Goal: Find specific page/section: Find specific page/section

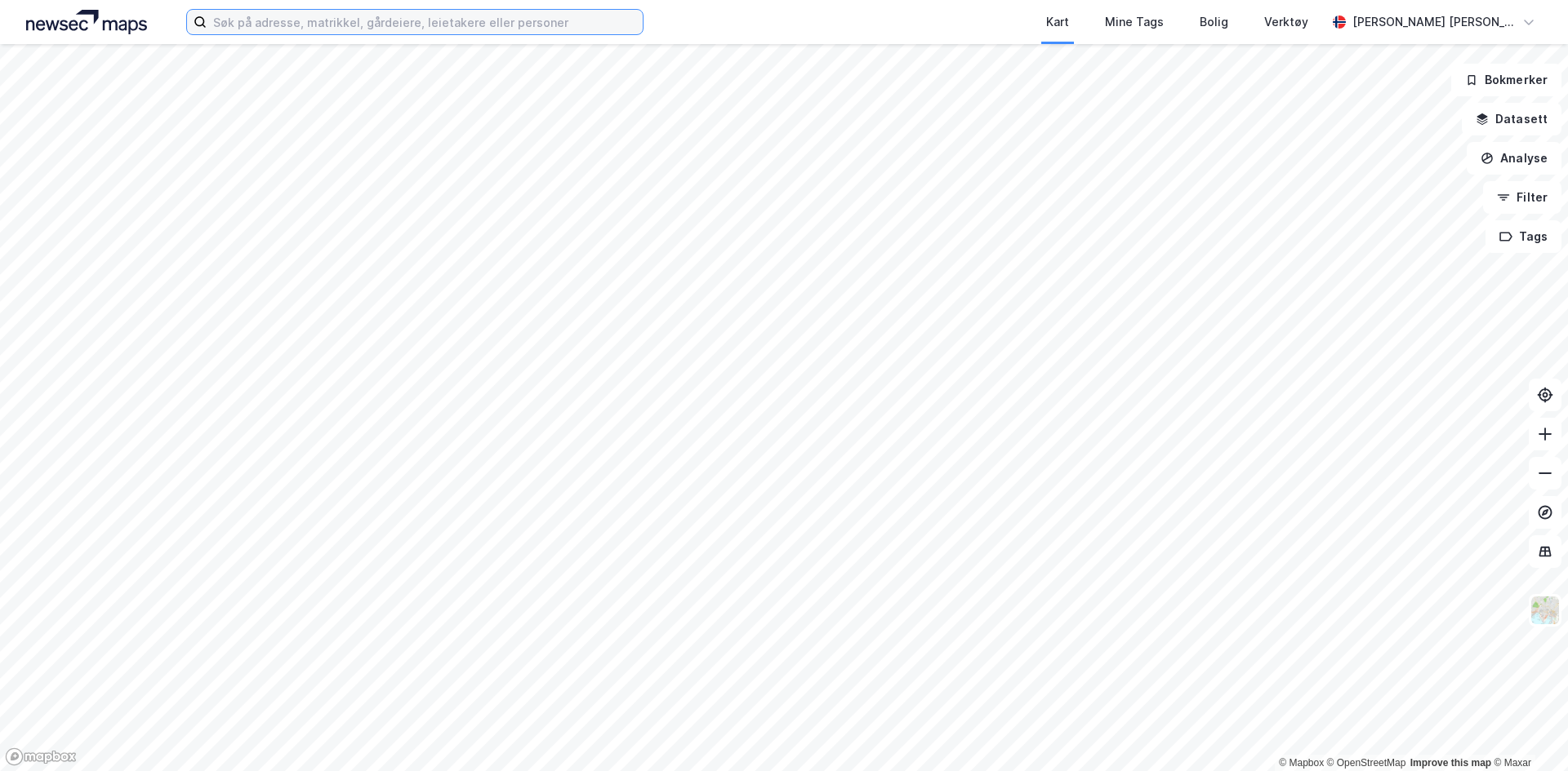
click at [344, 29] on input at bounding box center [424, 21] width 436 height 24
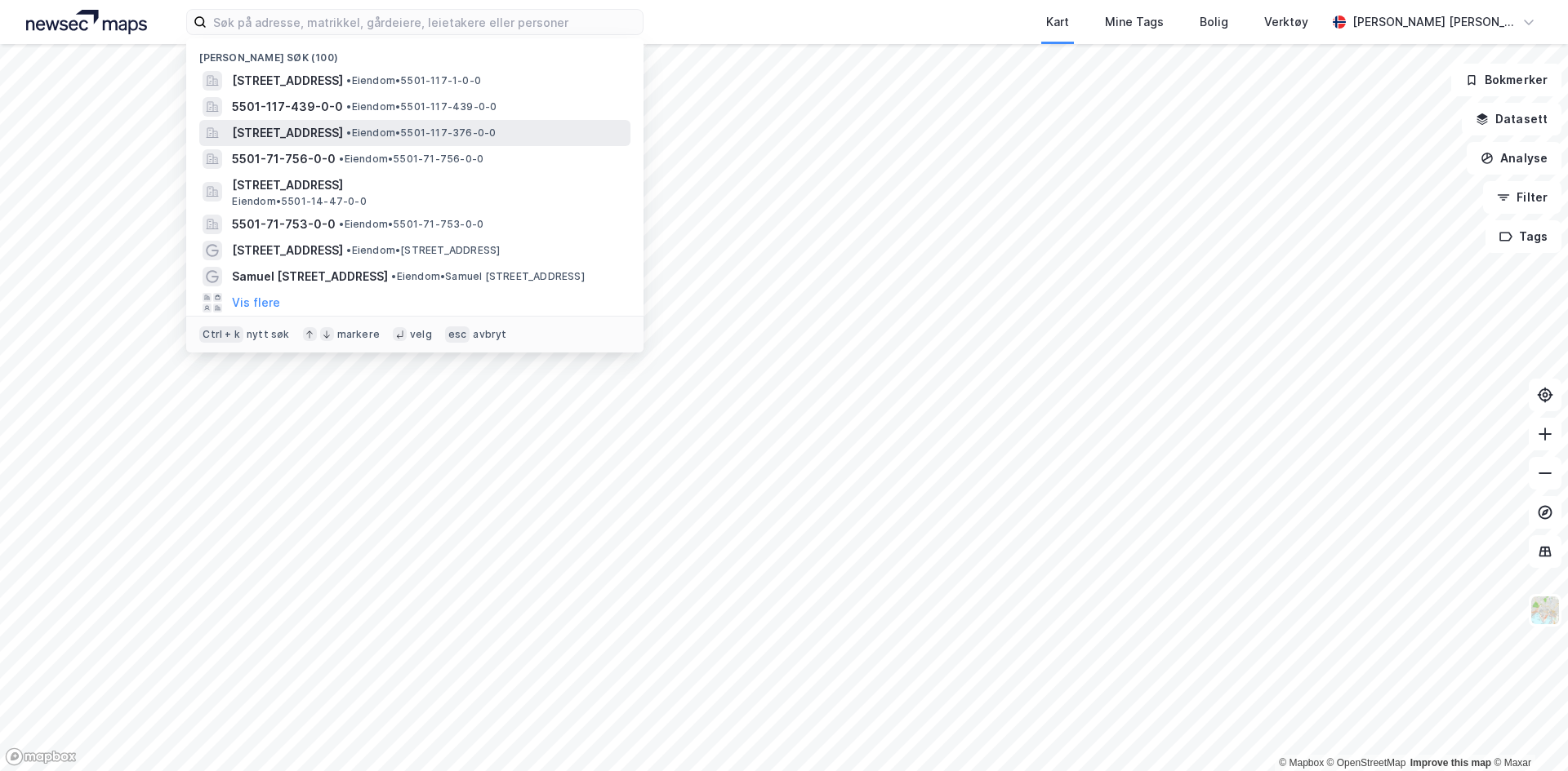
click at [343, 133] on span "[STREET_ADDRESS]" at bounding box center [288, 133] width 111 height 19
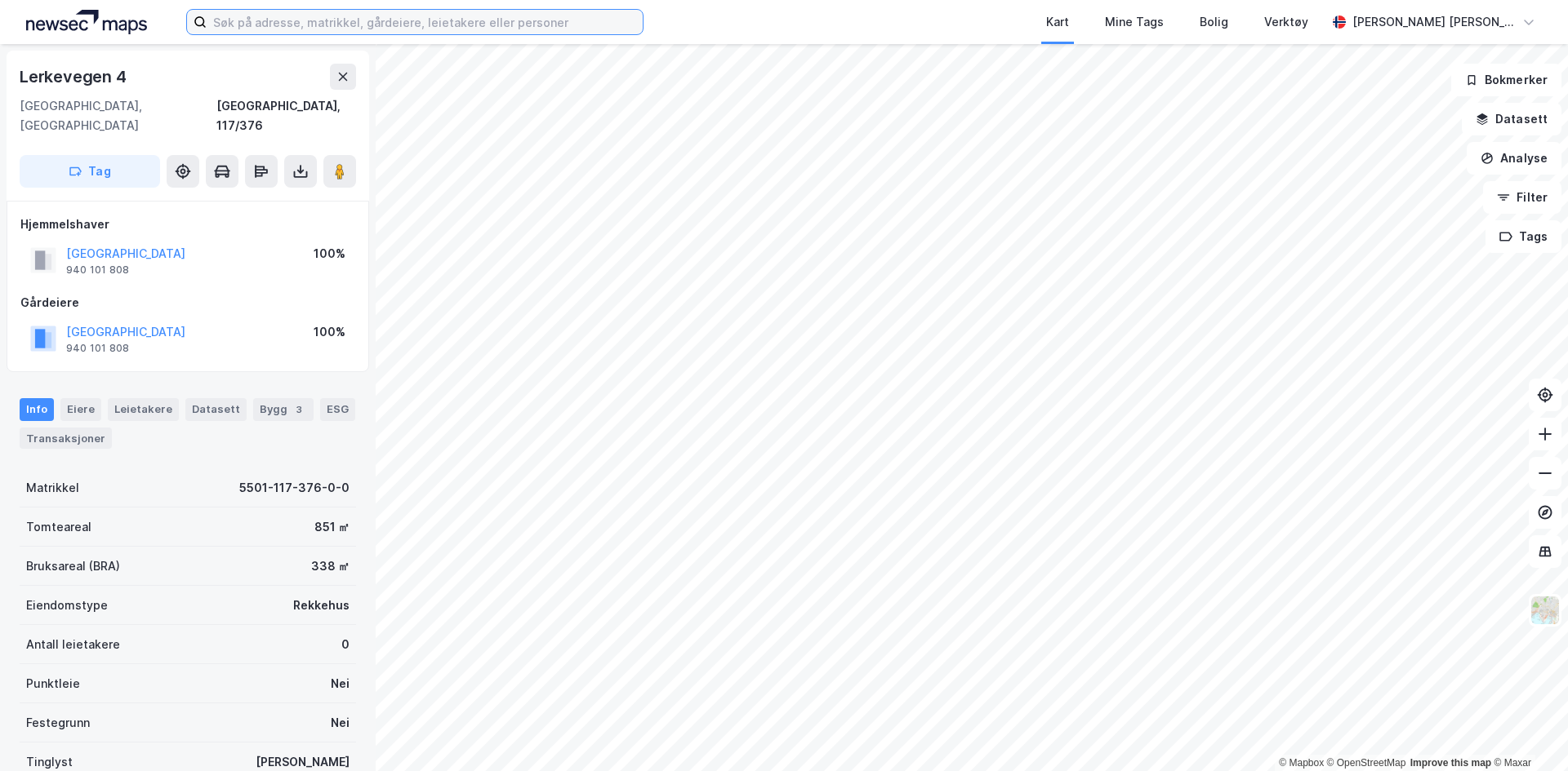
click at [319, 31] on input at bounding box center [424, 21] width 436 height 24
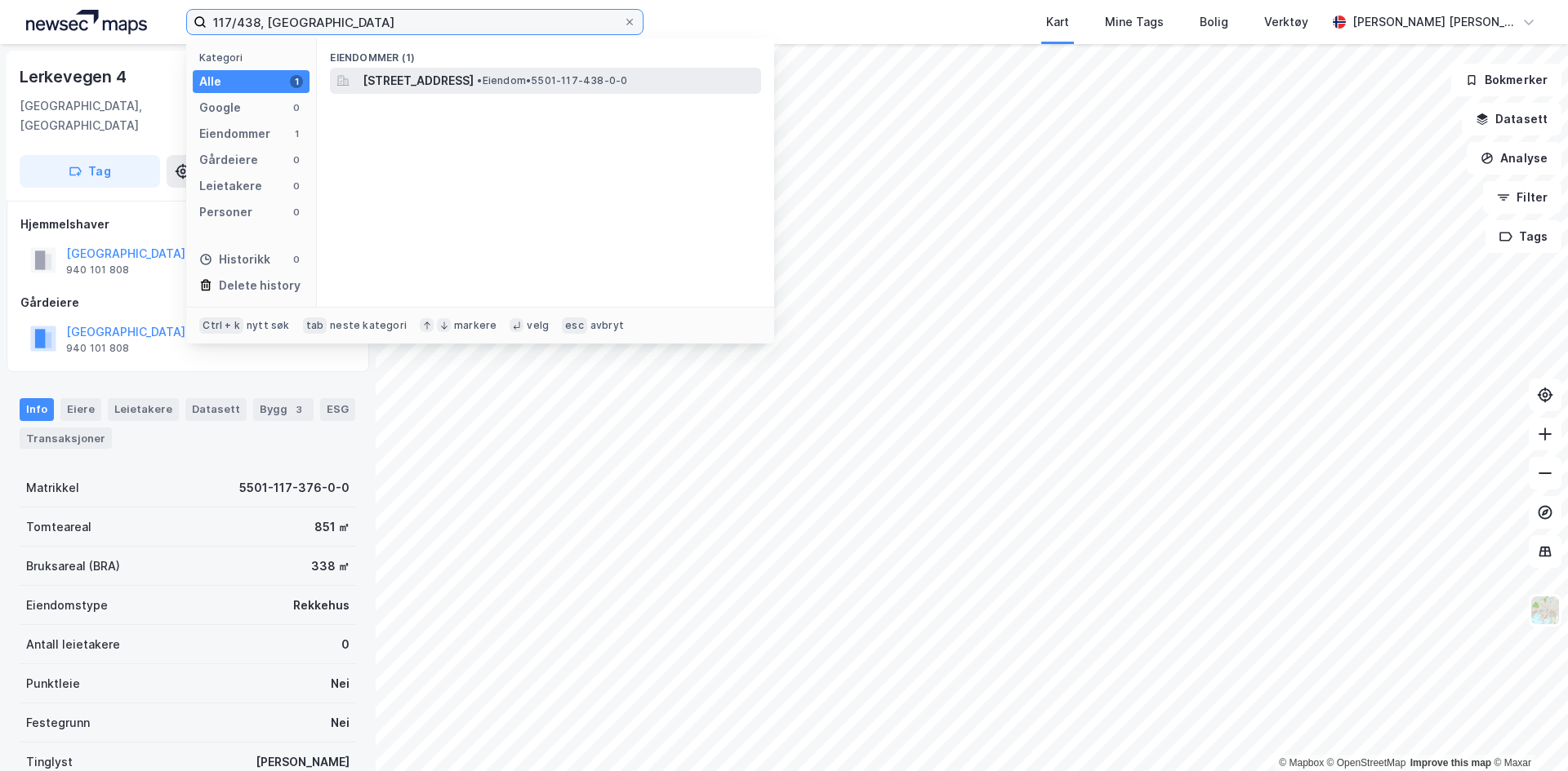
type input "117/438, [GEOGRAPHIC_DATA]"
click at [389, 83] on span "[STREET_ADDRESS]" at bounding box center [418, 81] width 111 height 19
